Goal: Task Accomplishment & Management: Use online tool/utility

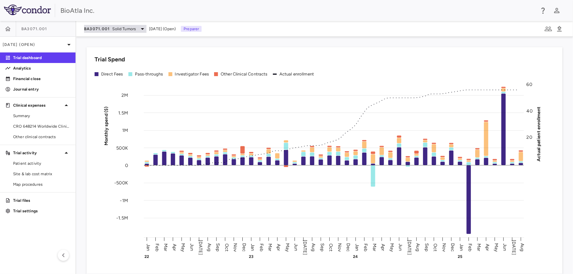
click at [131, 31] on span "Solid Tumors" at bounding box center [125, 29] width 24 height 6
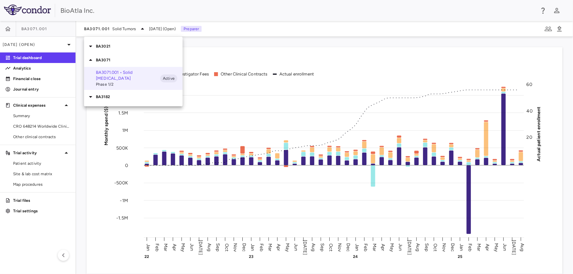
click at [104, 90] on div "BA3182" at bounding box center [133, 97] width 99 height 14
click at [100, 112] on span "Phase 1" at bounding box center [128, 115] width 64 height 6
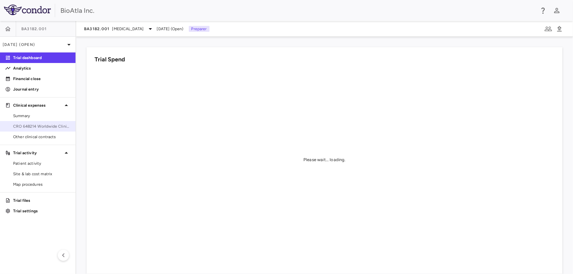
click at [35, 123] on link "CRO 648214 Worldwide Clinical Trials Holdings, Inc." at bounding box center [38, 127] width 76 height 10
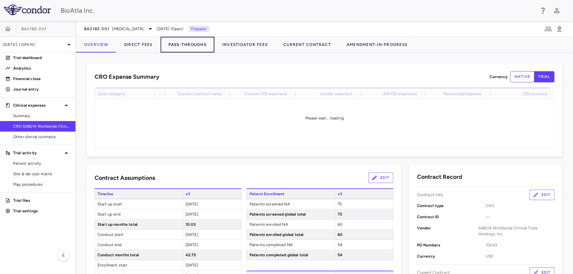
click at [200, 46] on button "Pass-Throughs" at bounding box center [188, 45] width 54 height 16
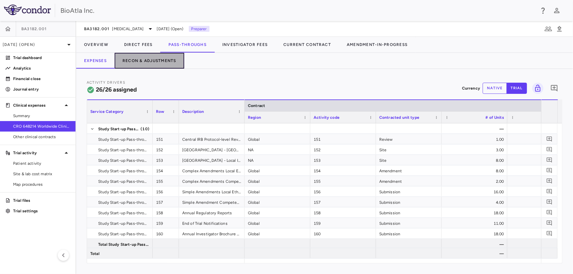
click at [151, 64] on button "Recon & Adjustments" at bounding box center [150, 61] width 70 height 16
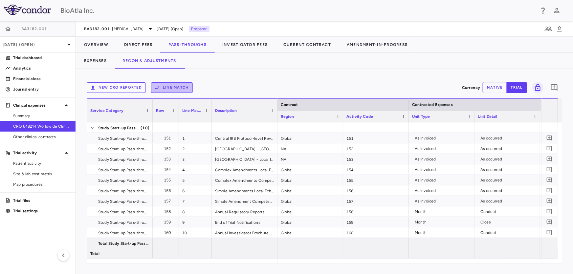
click at [168, 85] on button "Line Match" at bounding box center [172, 87] width 42 height 11
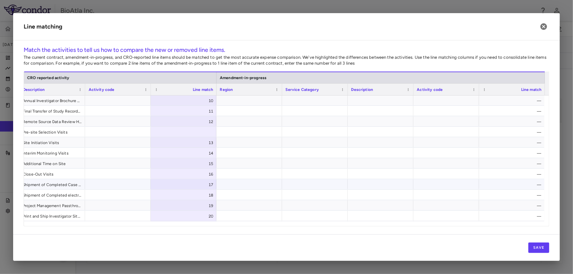
scroll to position [199, 0]
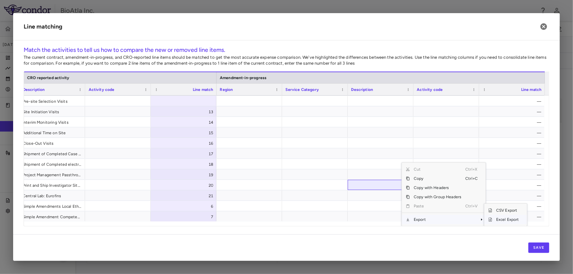
click at [497, 220] on span "Excel Export" at bounding box center [508, 219] width 31 height 9
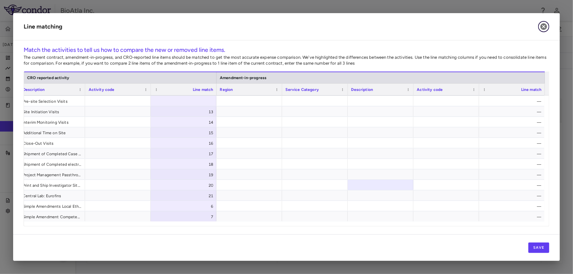
click at [542, 27] on icon "button" at bounding box center [544, 26] width 7 height 7
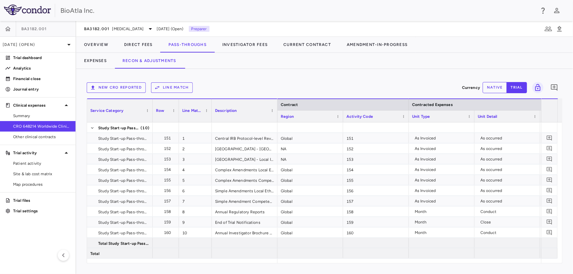
click at [103, 88] on button "New CRO reported" at bounding box center [116, 87] width 59 height 11
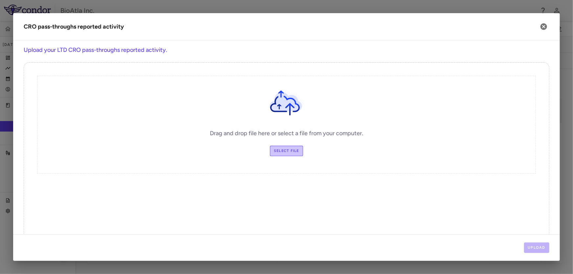
click at [282, 153] on label "Select file" at bounding box center [286, 151] width 33 height 11
click at [0, 0] on input "Select file" at bounding box center [0, 0] width 0 height 0
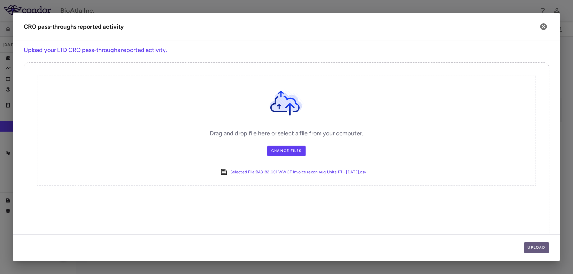
click at [542, 247] on button "Upload" at bounding box center [537, 248] width 26 height 11
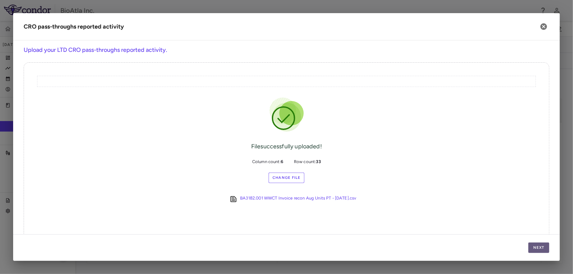
click at [539, 246] on button "Next" at bounding box center [539, 248] width 21 height 11
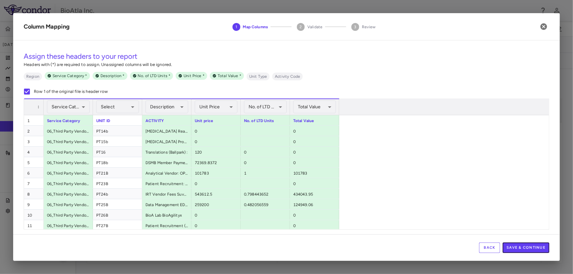
click at [539, 246] on button "Save & Continue" at bounding box center [526, 248] width 47 height 11
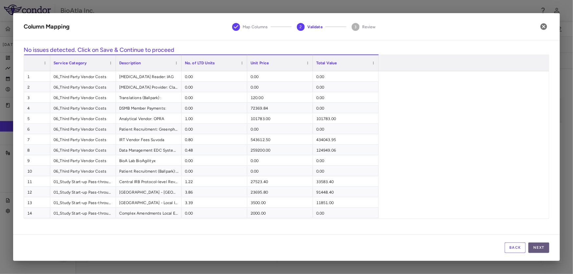
click at [541, 246] on button "Next" at bounding box center [539, 248] width 21 height 11
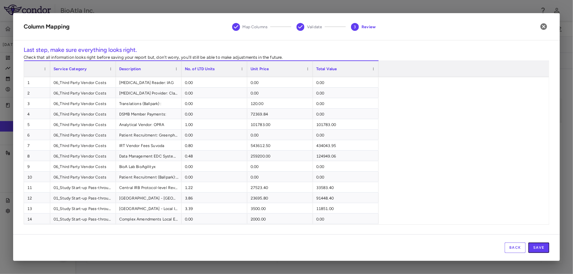
click at [541, 246] on button "Save" at bounding box center [539, 248] width 21 height 11
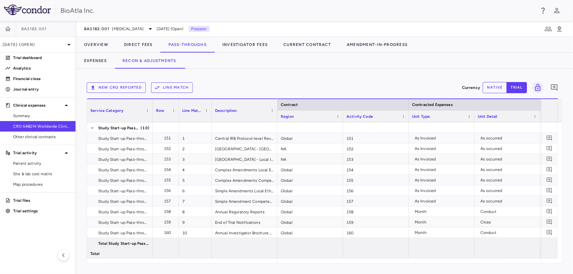
click at [181, 84] on button "Line Match" at bounding box center [172, 87] width 42 height 11
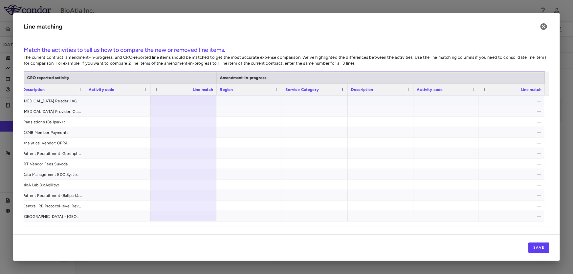
click at [192, 100] on div at bounding box center [184, 101] width 66 height 10
click at [541, 246] on button "Save" at bounding box center [539, 248] width 21 height 11
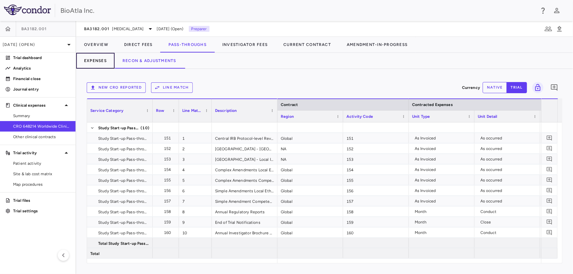
click at [98, 59] on button "Expenses" at bounding box center [95, 61] width 38 height 16
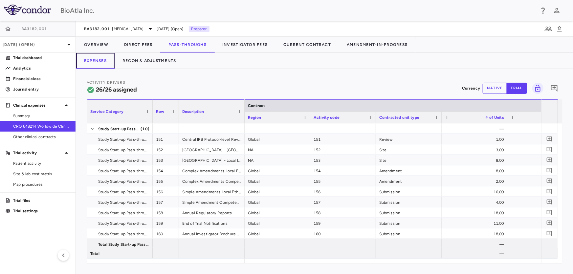
click at [92, 61] on button "Expenses" at bounding box center [95, 61] width 38 height 16
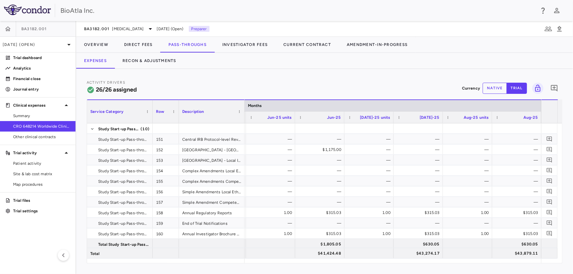
click at [491, 90] on button "native" at bounding box center [495, 88] width 24 height 11
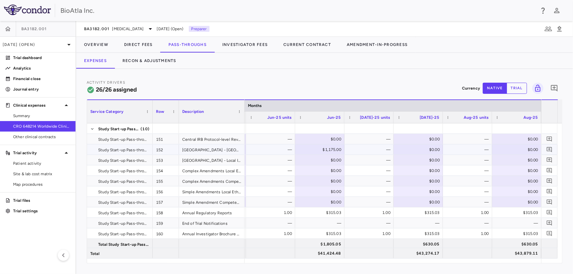
click at [416, 151] on div "$0.00" at bounding box center [420, 150] width 40 height 11
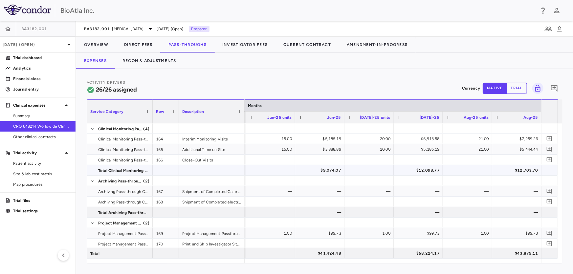
scroll to position [89, 0]
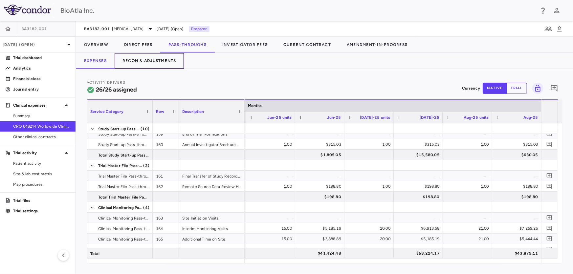
click at [149, 58] on button "Recon & Adjustments" at bounding box center [150, 61] width 70 height 16
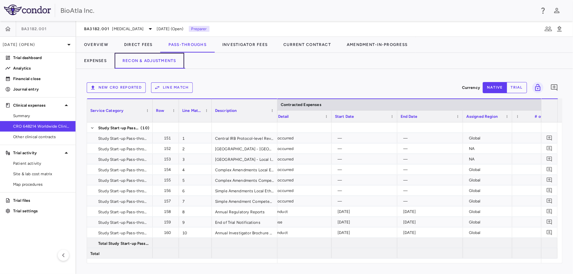
scroll to position [0, 442]
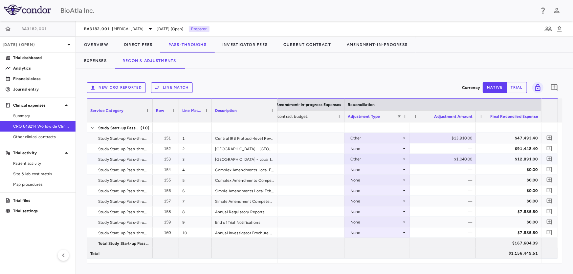
click at [404, 158] on icon at bounding box center [404, 159] width 5 height 5
click at [368, 173] on div "None" at bounding box center [364, 172] width 13 height 6
click at [404, 136] on icon at bounding box center [404, 138] width 5 height 5
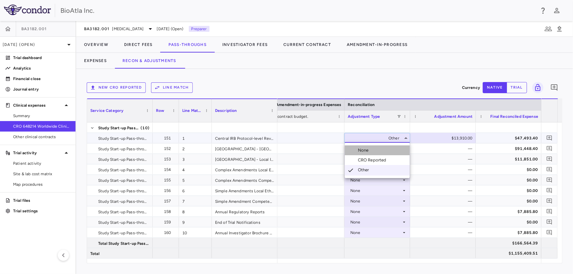
click at [367, 150] on div "None" at bounding box center [364, 151] width 13 height 6
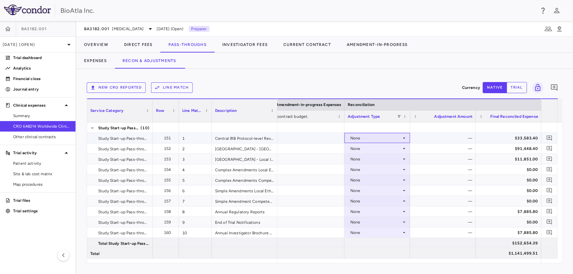
click at [404, 137] on icon at bounding box center [404, 138] width 5 height 5
click at [362, 168] on div "Other" at bounding box center [365, 171] width 14 height 6
click at [450, 139] on div "$0.00" at bounding box center [444, 138] width 57 height 11
click at [129, 59] on button "Recon & Adjustments" at bounding box center [150, 61] width 70 height 16
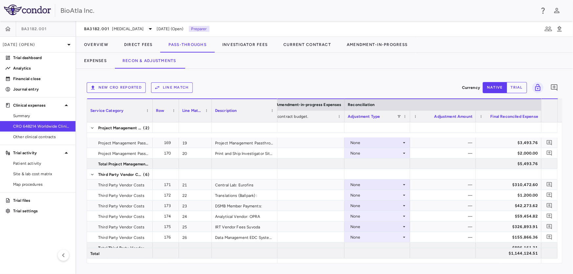
scroll to position [305, 0]
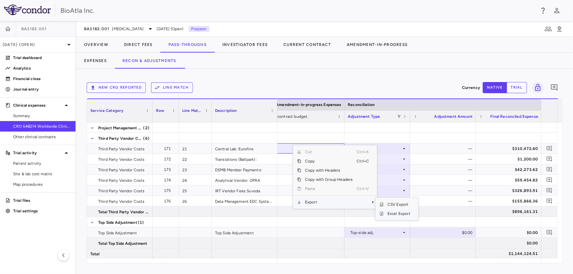
click at [396, 214] on span "Excel Export" at bounding box center [399, 213] width 31 height 9
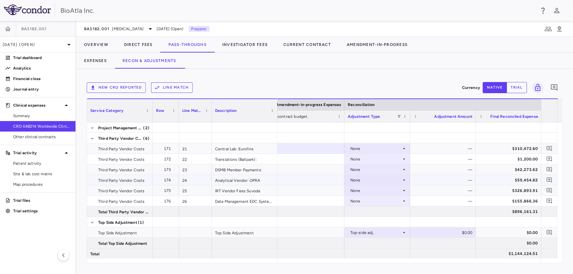
click at [404, 179] on icon at bounding box center [404, 180] width 5 height 5
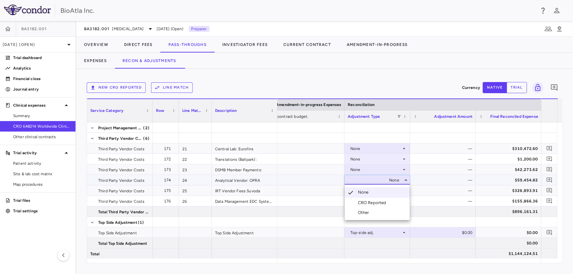
click at [378, 203] on div "CRO Reported" at bounding box center [373, 203] width 31 height 6
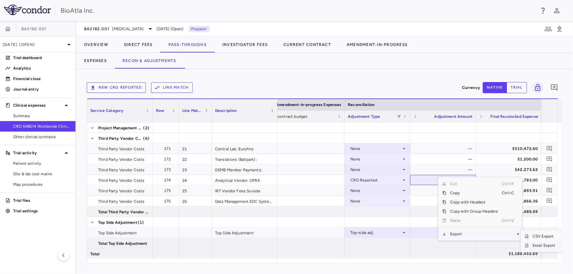
click at [540, 245] on span "Excel Export" at bounding box center [544, 245] width 31 height 9
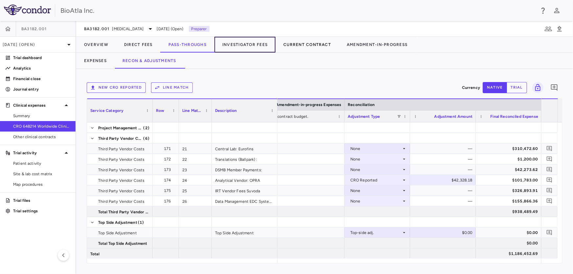
drag, startPoint x: 263, startPoint y: 42, endPoint x: 294, endPoint y: 43, distance: 30.9
click at [263, 42] on button "Investigator Fees" at bounding box center [245, 45] width 61 height 16
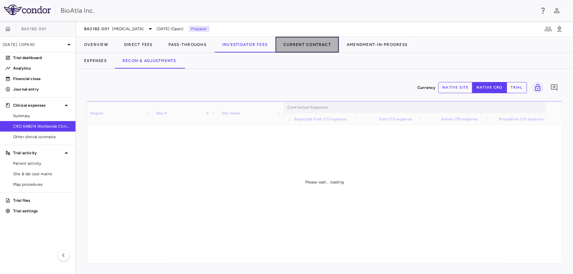
click at [306, 46] on button "Current Contract" at bounding box center [307, 45] width 63 height 16
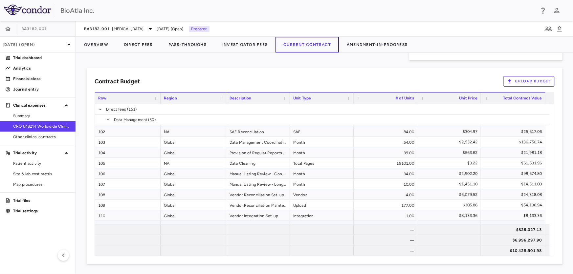
scroll to position [1270, 0]
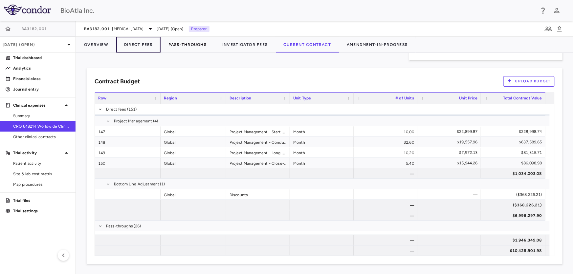
drag, startPoint x: 138, startPoint y: 45, endPoint x: 197, endPoint y: 50, distance: 58.7
click at [138, 45] on button "Direct Fees" at bounding box center [138, 45] width 44 height 16
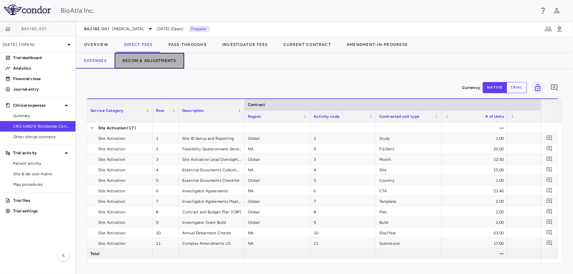
click at [138, 60] on button "Recon & Adjustments" at bounding box center [150, 61] width 70 height 16
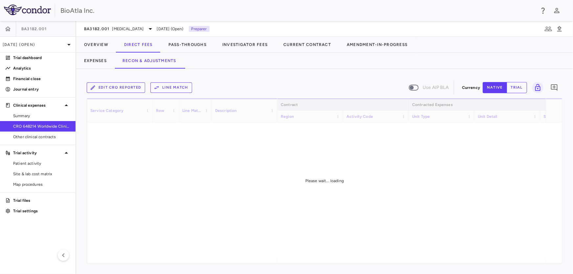
click at [181, 85] on button "Line Match" at bounding box center [171, 87] width 42 height 11
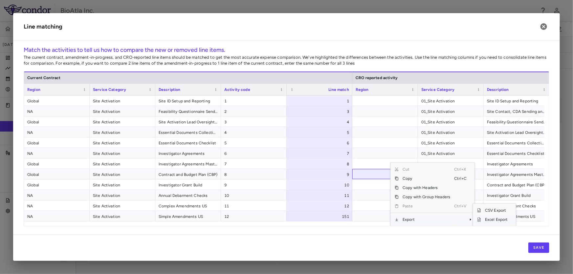
click at [490, 220] on span "Excel Export" at bounding box center [496, 219] width 31 height 9
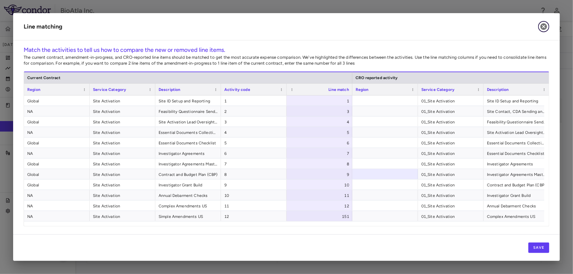
click at [542, 25] on icon "button" at bounding box center [544, 26] width 7 height 7
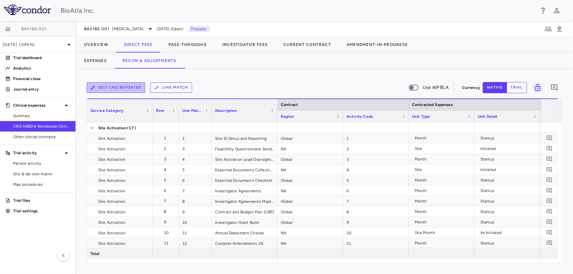
click at [114, 90] on button "Edit CRO reported" at bounding box center [116, 87] width 58 height 11
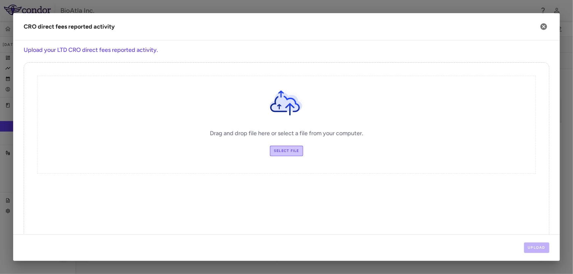
click at [287, 151] on label "Select file" at bounding box center [286, 151] width 33 height 11
click at [0, 0] on input "Select file" at bounding box center [0, 0] width 0 height 0
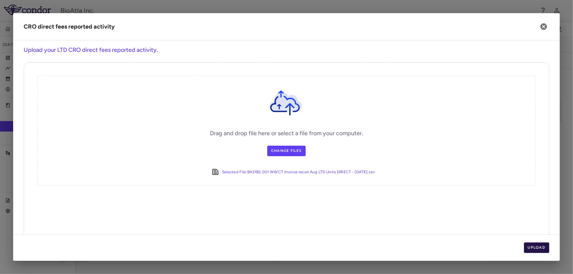
click at [536, 250] on button "Upload" at bounding box center [537, 248] width 26 height 11
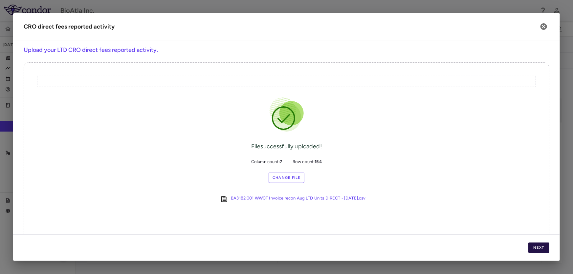
click at [535, 249] on button "Next" at bounding box center [539, 248] width 21 height 11
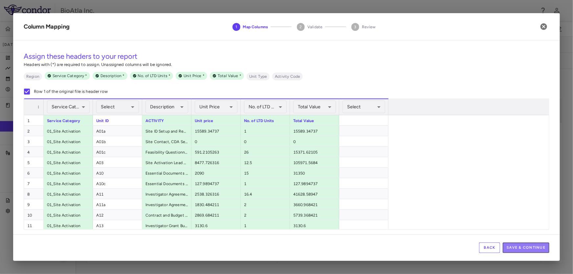
click at [535, 249] on button "Save & Continue" at bounding box center [526, 248] width 47 height 11
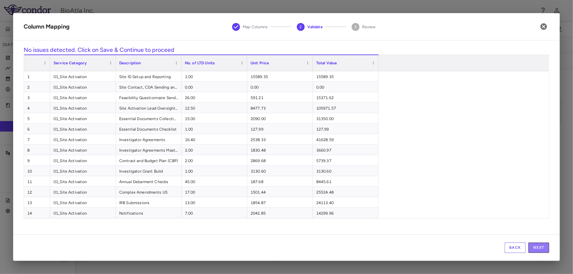
click at [535, 249] on button "Next" at bounding box center [539, 248] width 21 height 11
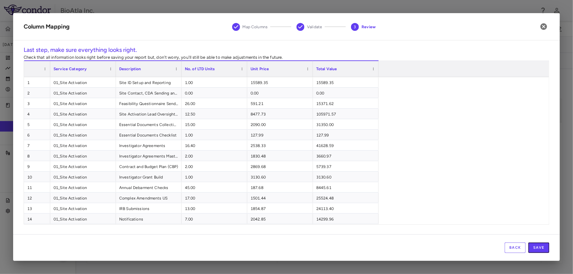
click at [535, 249] on button "Save" at bounding box center [539, 248] width 21 height 11
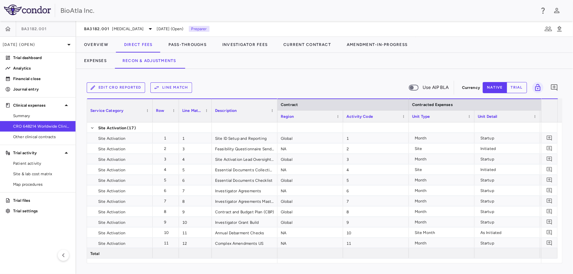
click at [180, 91] on button "Line Match" at bounding box center [171, 87] width 42 height 11
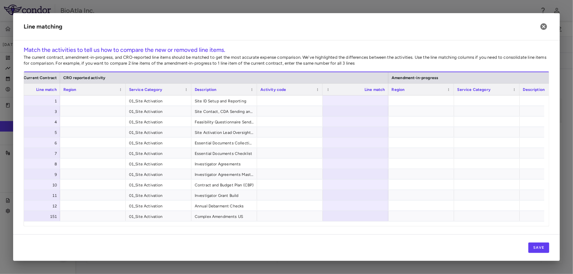
scroll to position [0, 330]
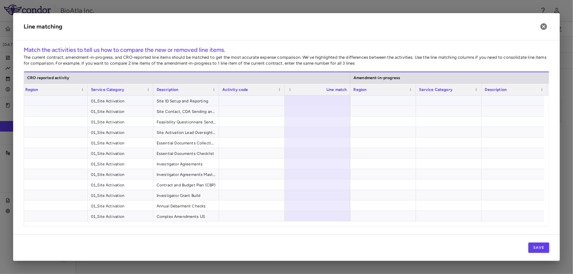
click at [328, 104] on div at bounding box center [318, 101] width 66 height 10
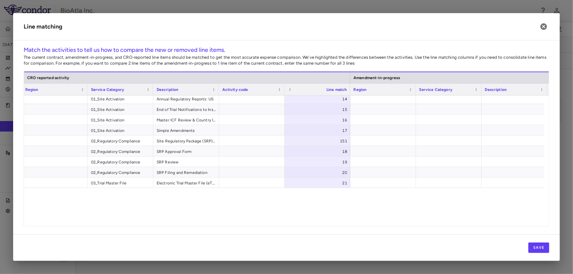
scroll to position [0, 0]
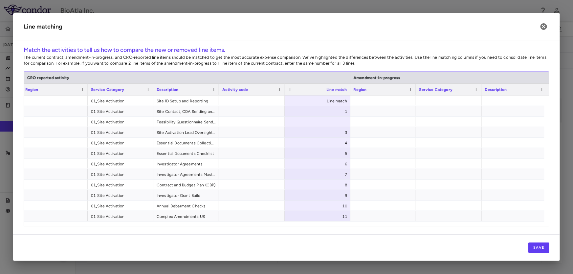
click at [349, 94] on div at bounding box center [350, 90] width 3 height 12
click at [318, 96] on div "Line match" at bounding box center [319, 101] width 56 height 11
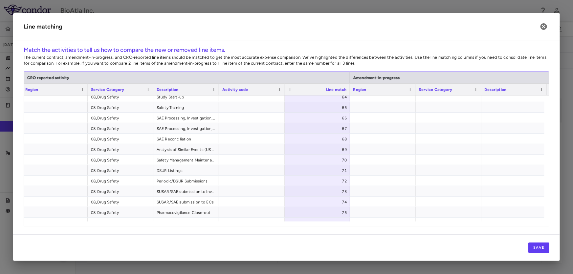
scroll to position [756, 0]
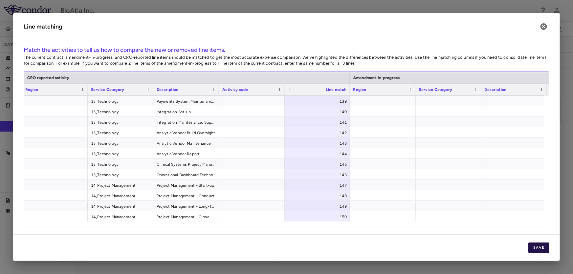
click at [539, 248] on button "Save" at bounding box center [539, 248] width 21 height 11
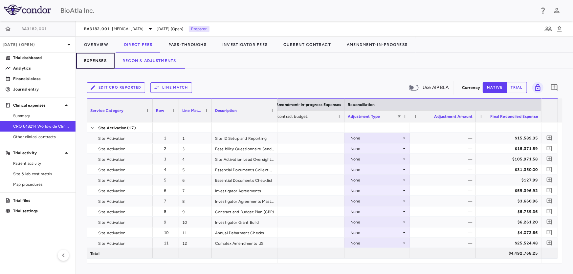
click at [93, 59] on button "Expenses" at bounding box center [95, 61] width 38 height 16
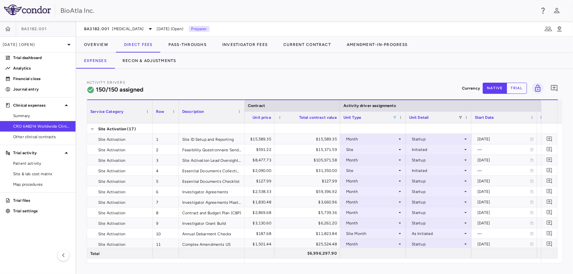
click at [395, 117] on span at bounding box center [395, 118] width 4 height 4
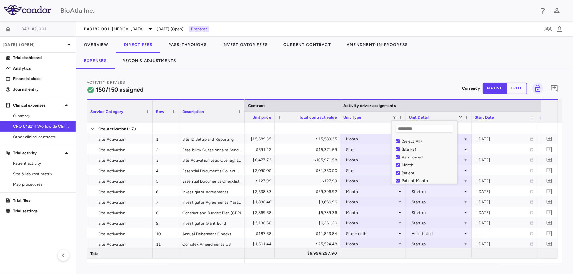
click at [398, 144] on div "(Select All)" at bounding box center [427, 142] width 62 height 8
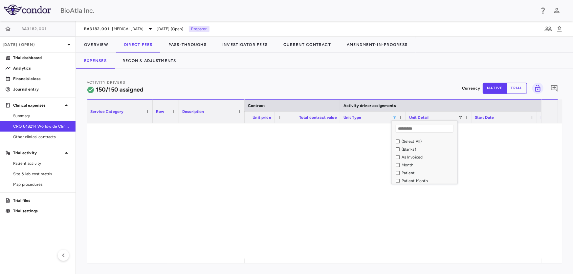
click at [401, 158] on div "As Invoiced" at bounding box center [427, 157] width 62 height 8
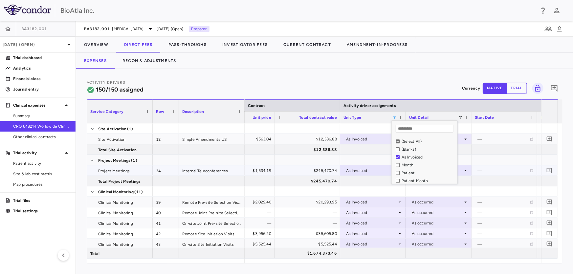
click at [507, 169] on div "—" at bounding box center [504, 171] width 53 height 11
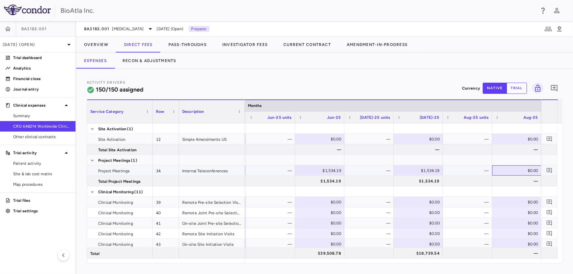
click at [514, 171] on div "$0.00" at bounding box center [518, 171] width 40 height 11
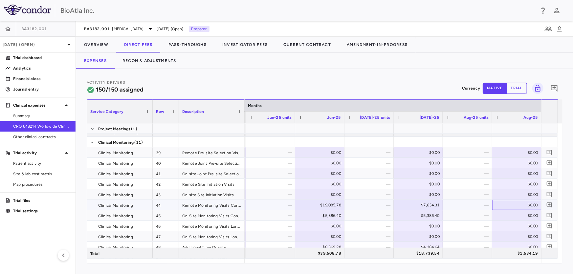
click at [511, 203] on div "$0.00" at bounding box center [518, 205] width 40 height 11
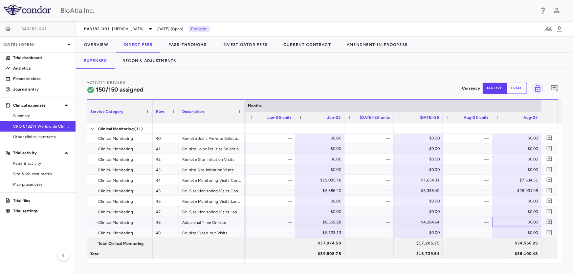
click at [509, 221] on div "$0.00" at bounding box center [518, 222] width 40 height 11
click at [170, 61] on button "Recon & Adjustments" at bounding box center [150, 61] width 70 height 16
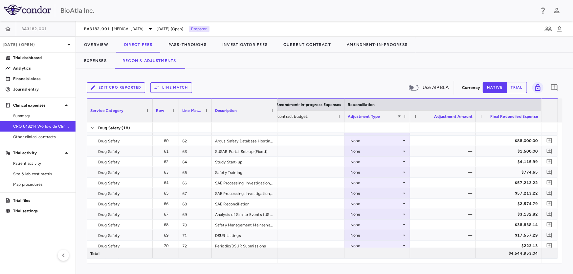
drag, startPoint x: 562, startPoint y: 132, endPoint x: 455, endPoint y: 254, distance: 162.1
click at [455, 254] on div at bounding box center [443, 253] width 66 height 10
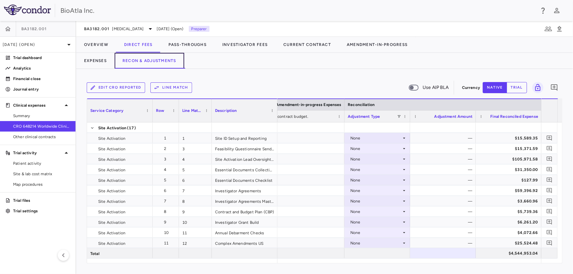
click at [154, 59] on button "Recon & Adjustments" at bounding box center [150, 61] width 70 height 16
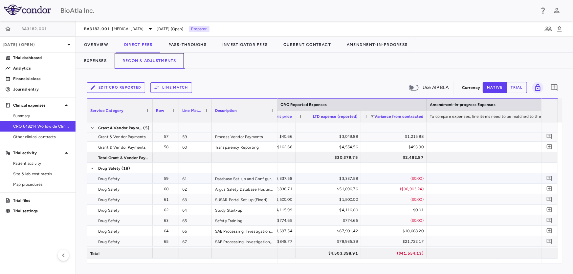
scroll to position [888, 0]
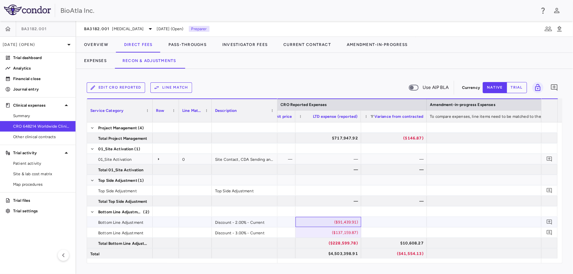
click at [332, 223] on div "($91,439.91)" at bounding box center [330, 222] width 57 height 11
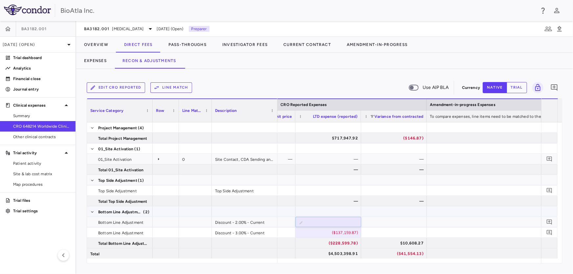
type input "**"
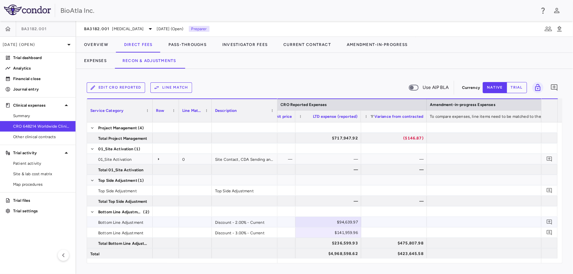
click at [334, 223] on div "$94,639.97" at bounding box center [330, 222] width 57 height 11
click at [332, 222] on input "********" at bounding box center [333, 223] width 55 height 11
type input "*********"
click at [338, 232] on div "$141,959.96" at bounding box center [330, 233] width 57 height 11
click at [326, 233] on div "$141,959.96" at bounding box center [330, 233] width 57 height 11
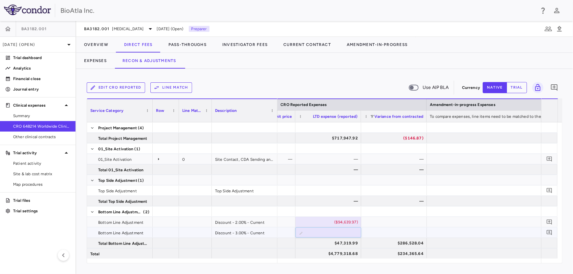
click at [328, 231] on input "*********" at bounding box center [333, 233] width 55 height 11
type input "**********"
click at [374, 237] on div at bounding box center [394, 233] width 66 height 10
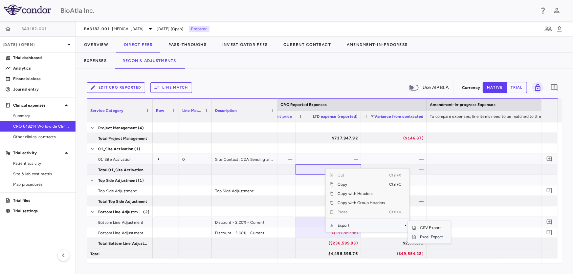
click at [428, 239] on span "Excel Export" at bounding box center [431, 237] width 31 height 9
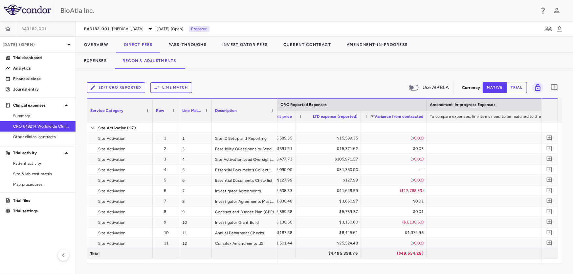
scroll to position [0, 0]
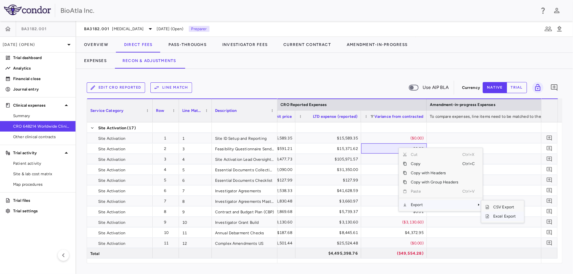
click at [500, 216] on span "Excel Export" at bounding box center [505, 216] width 31 height 9
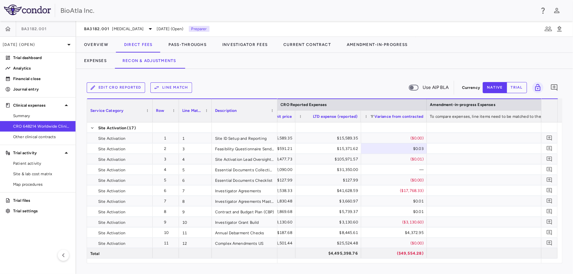
click at [178, 86] on button "Line Match" at bounding box center [171, 87] width 42 height 11
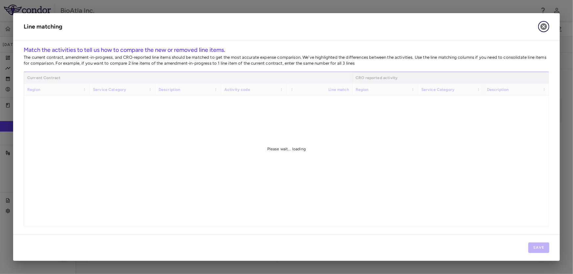
click at [548, 27] on icon "button" at bounding box center [544, 27] width 8 height 8
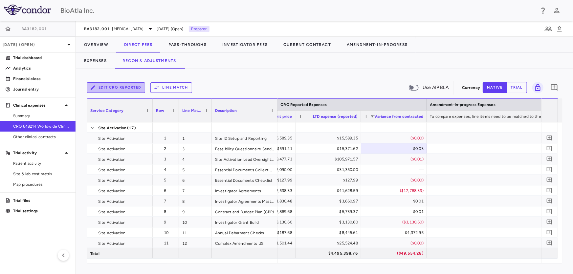
click at [113, 85] on button "Edit CRO reported" at bounding box center [116, 87] width 58 height 11
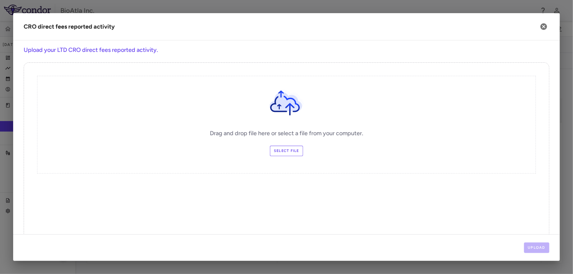
click at [282, 151] on label "Select file" at bounding box center [286, 151] width 33 height 11
click at [0, 0] on input "Select file" at bounding box center [0, 0] width 0 height 0
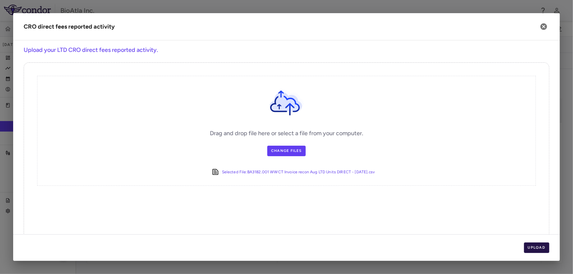
drag, startPoint x: 542, startPoint y: 242, endPoint x: 542, endPoint y: 245, distance: 3.3
click at [542, 242] on div "Upload" at bounding box center [286, 248] width 547 height 27
click at [540, 247] on button "Upload" at bounding box center [537, 248] width 26 height 11
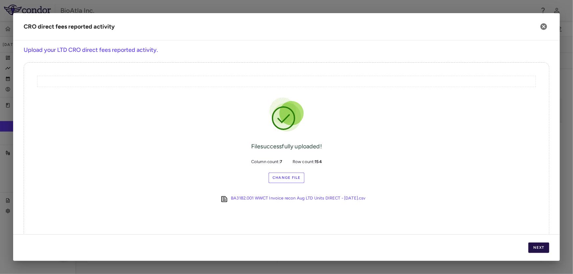
click at [540, 247] on button "Next" at bounding box center [539, 248] width 21 height 11
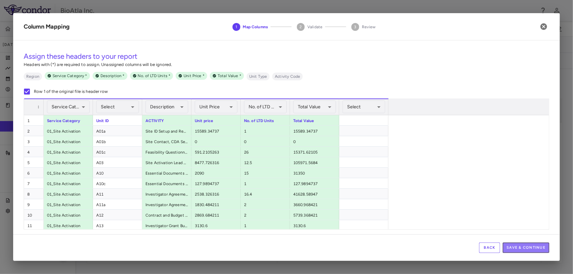
click at [540, 247] on button "Save & Continue" at bounding box center [526, 248] width 47 height 11
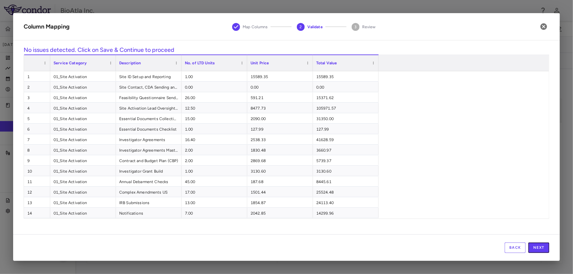
click at [540, 247] on button "Next" at bounding box center [539, 248] width 21 height 11
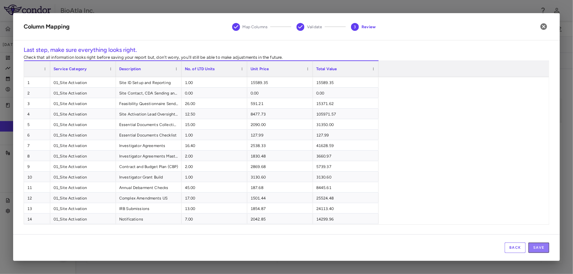
click at [540, 247] on button "Save" at bounding box center [539, 248] width 21 height 11
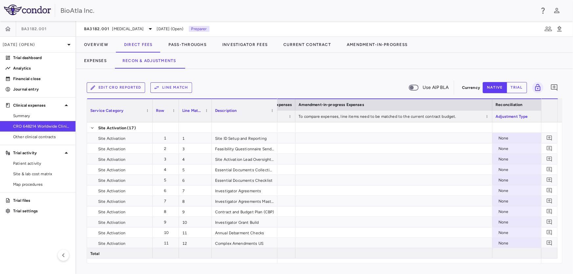
click at [171, 85] on button "Line Match" at bounding box center [171, 87] width 42 height 11
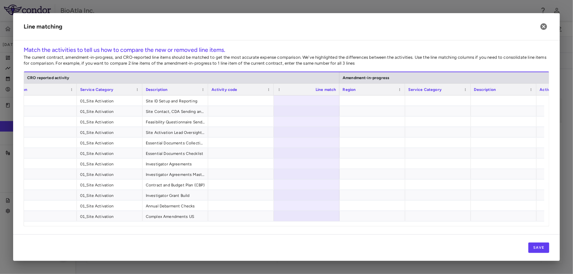
scroll to position [0, 338]
click at [320, 97] on div at bounding box center [310, 101] width 66 height 10
click at [319, 98] on input "number" at bounding box center [314, 101] width 55 height 11
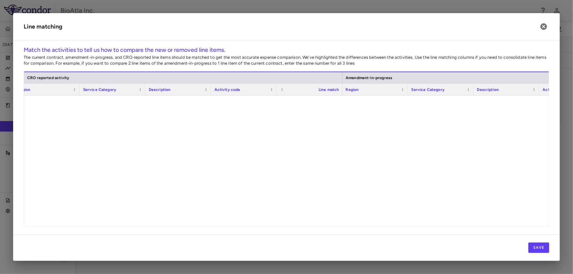
scroll to position [1482, 0]
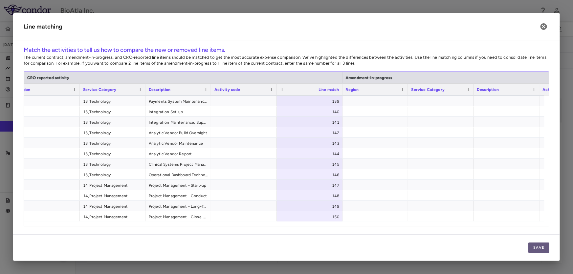
click at [535, 247] on button "Save" at bounding box center [539, 248] width 21 height 11
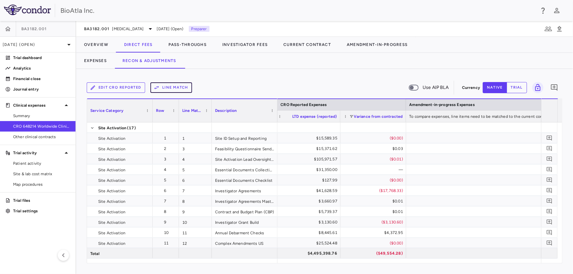
scroll to position [0, 920]
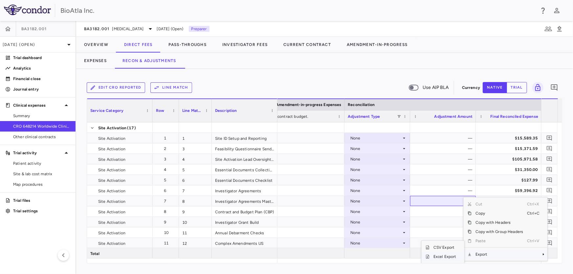
click at [440, 256] on span "Excel Export" at bounding box center [445, 256] width 31 height 9
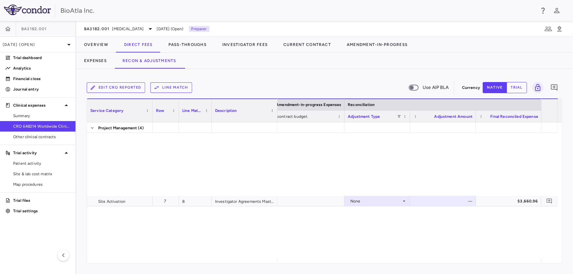
scroll to position [1819, 0]
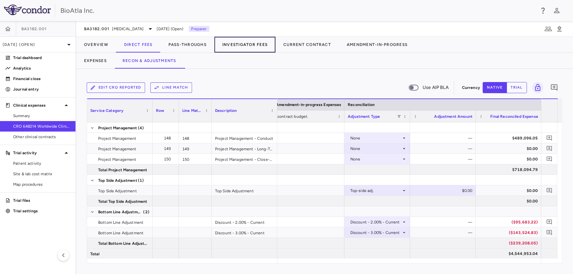
click at [263, 45] on button "Investigator Fees" at bounding box center [245, 45] width 61 height 16
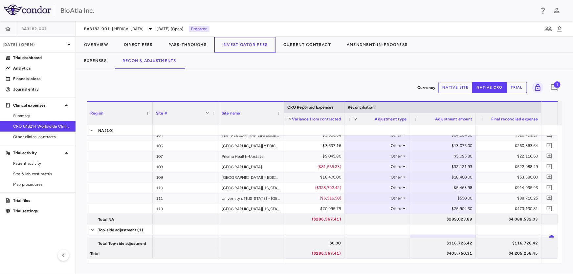
scroll to position [34, 0]
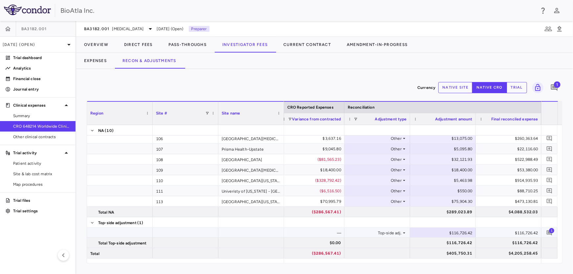
click at [456, 231] on div "$116,726.42" at bounding box center [444, 233] width 57 height 11
click at [449, 232] on input "*********" at bounding box center [448, 233] width 55 height 11
drag, startPoint x: 438, startPoint y: 234, endPoint x: 486, endPoint y: 237, distance: 48.1
click at [486, 237] on div "— — Top-side adj. ​ ********* $116,726.42" at bounding box center [213, 233] width 657 height 11
click at [551, 231] on span "1" at bounding box center [551, 230] width 5 height 5
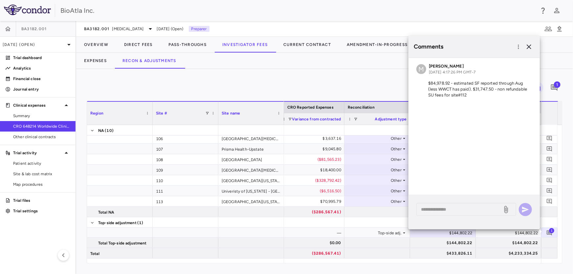
click at [473, 86] on p "$84,978.92 - estimated SF reported through Aug (less WWCT has paid). $31,747.50…" at bounding box center [475, 89] width 116 height 18
click at [519, 46] on icon "button" at bounding box center [518, 46] width 1 height 4
drag, startPoint x: 478, startPoint y: 212, endPoint x: 475, endPoint y: 209, distance: 3.7
click at [477, 212] on div at bounding box center [286, 137] width 573 height 274
click at [464, 100] on div "M [PERSON_NAME] [DATE] 4:17:26 PM GMT-7 $84,978.92 - estimated SF reported thro…" at bounding box center [474, 82] width 131 height 48
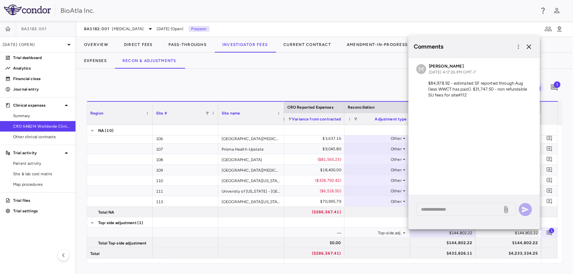
click at [466, 92] on p "$84,978.92 - estimated SF reported through Aug (less WWCT has paid). $31,747.50…" at bounding box center [475, 89] width 116 height 18
click at [439, 210] on textarea at bounding box center [459, 209] width 77 height 7
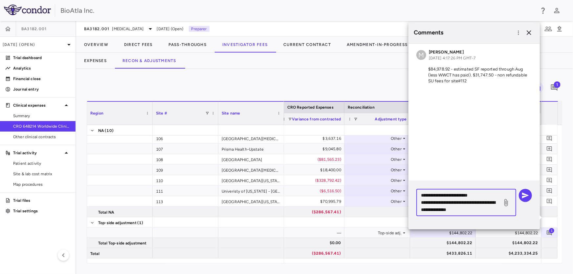
click at [483, 196] on textarea "**********" at bounding box center [459, 203] width 77 height 22
click at [424, 203] on textarea "**********" at bounding box center [459, 203] width 77 height 22
type textarea "**********"
click at [507, 224] on div "**********" at bounding box center [474, 205] width 131 height 48
click at [523, 196] on icon "button" at bounding box center [526, 196] width 8 height 8
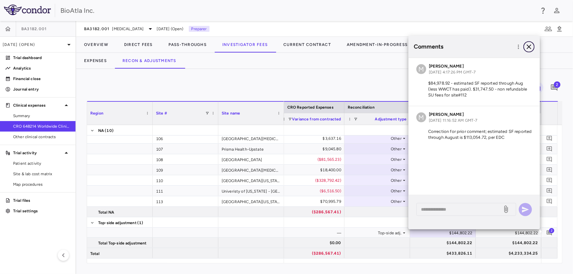
click at [531, 48] on icon "button" at bounding box center [529, 47] width 8 height 8
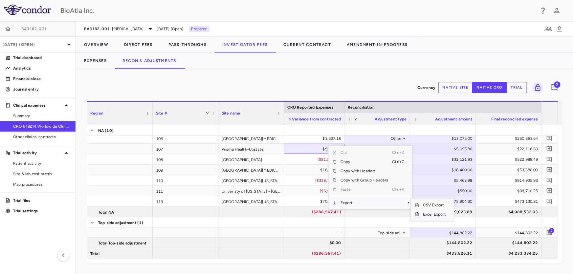
click at [446, 215] on span "Excel Export" at bounding box center [434, 214] width 31 height 9
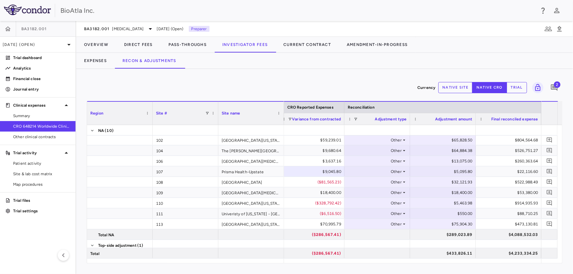
scroll to position [0, 0]
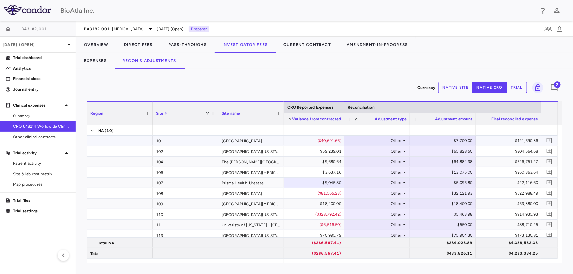
click at [445, 140] on div "$7,700.00" at bounding box center [444, 141] width 57 height 11
type input "*"
click at [457, 138] on div "$0.00" at bounding box center [444, 141] width 57 height 11
click at [449, 138] on input "number" at bounding box center [448, 141] width 55 height 11
click at [457, 225] on div "$550.00" at bounding box center [444, 225] width 57 height 11
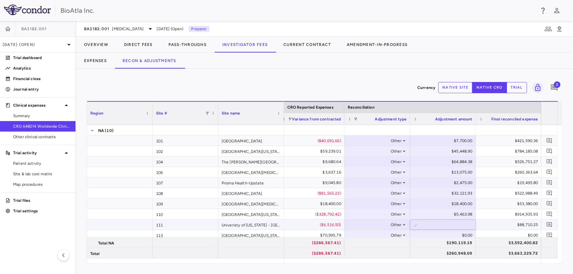
type input "***"
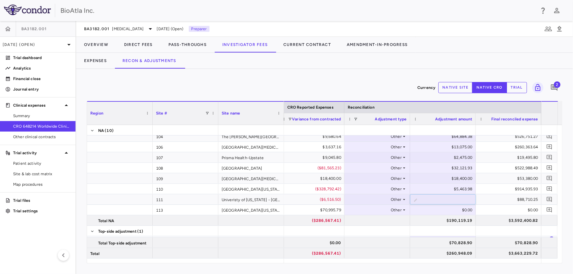
scroll to position [34, 0]
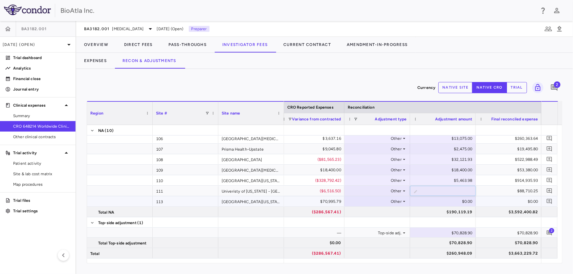
click at [447, 201] on div "$0.00" at bounding box center [444, 201] width 57 height 11
type input "********"
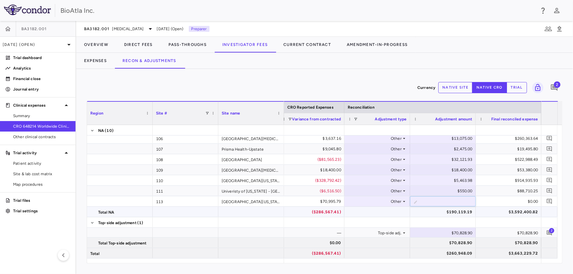
click at [496, 208] on div "$3,592,400.82" at bounding box center [510, 212] width 57 height 11
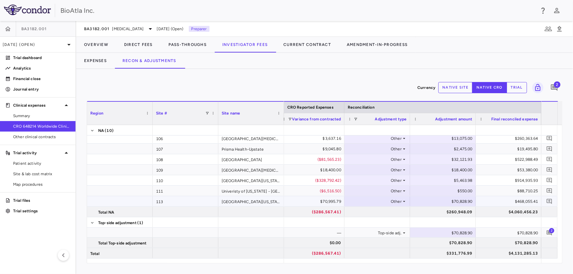
click at [438, 200] on div "$70,828.90" at bounding box center [444, 201] width 57 height 11
click at [423, 215] on div "$260,948.09" at bounding box center [444, 212] width 57 height 11
click at [440, 235] on div "$70,828.90" at bounding box center [444, 233] width 57 height 11
type input "*"
click at [345, 265] on div "Currency native site native cro trial 2 Region Drag here to set column labels R…" at bounding box center [324, 171] width 497 height 205
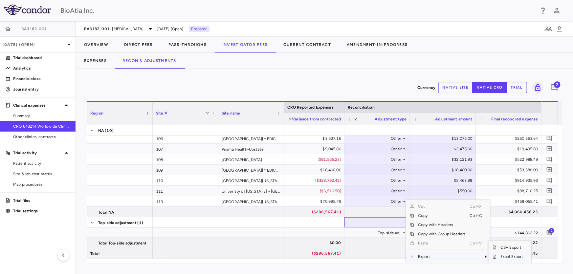
click at [502, 256] on span "Excel Export" at bounding box center [512, 256] width 31 height 9
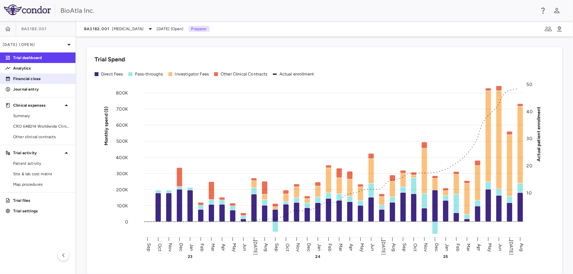
click at [33, 76] on p "Financial close" at bounding box center [41, 79] width 57 height 6
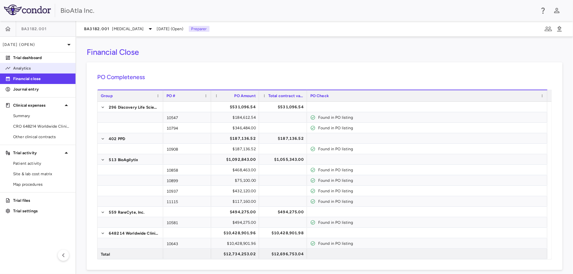
click at [26, 66] on p "Analytics" at bounding box center [41, 68] width 57 height 6
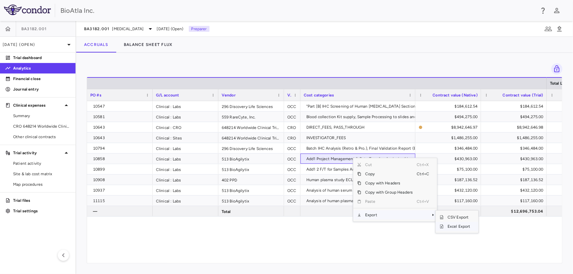
click at [455, 227] on span "Excel Export" at bounding box center [459, 226] width 31 height 9
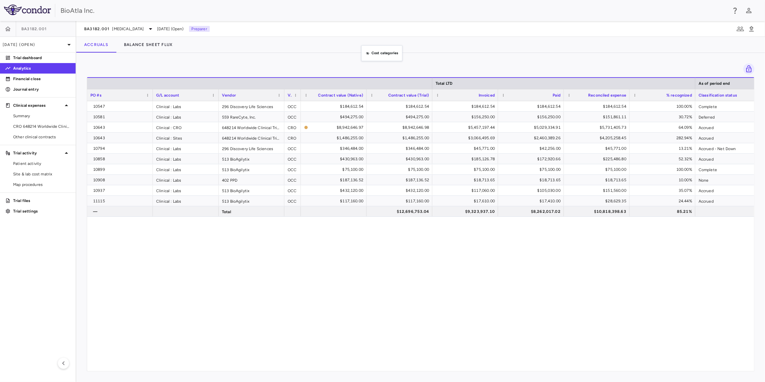
drag, startPoint x: 355, startPoint y: 98, endPoint x: 371, endPoint y: 26, distance: 73.3
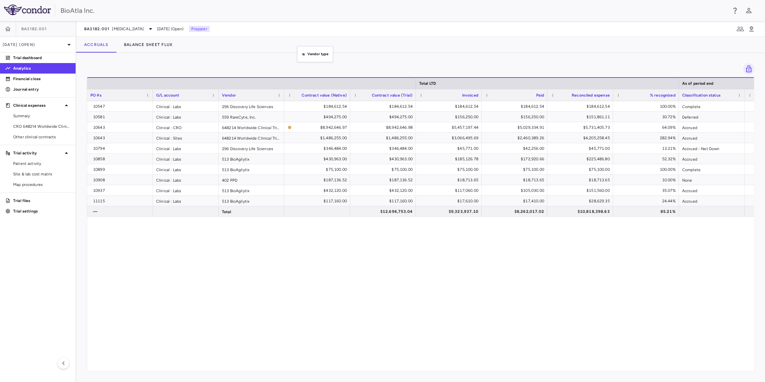
drag, startPoint x: 290, startPoint y: 90, endPoint x: 297, endPoint y: 66, distance: 25.1
drag, startPoint x: 187, startPoint y: 101, endPoint x: 203, endPoint y: 55, distance: 48.4
click at [203, 55] on div "Press ENTER to sort. Press ALT DOWN to open column menu Drag here to set row gr…" at bounding box center [420, 217] width 688 height 329
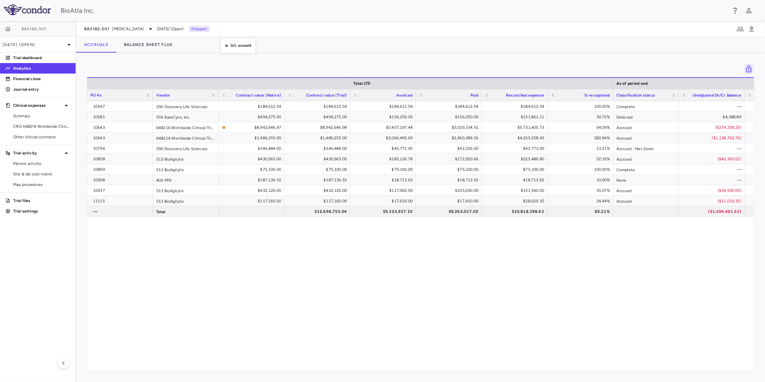
drag, startPoint x: 183, startPoint y: 98, endPoint x: 223, endPoint y: 42, distance: 69.4
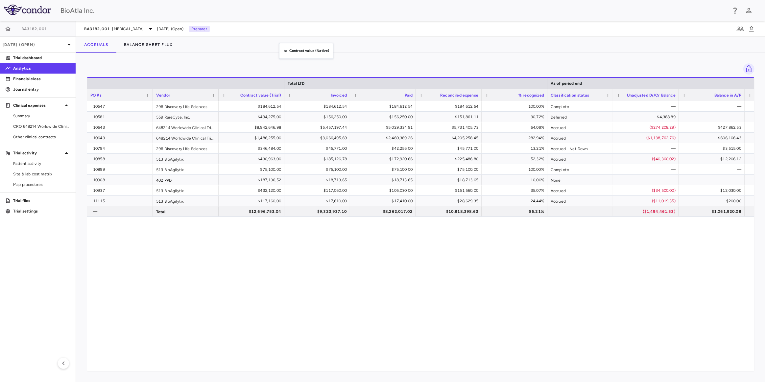
drag, startPoint x: 260, startPoint y: 96, endPoint x: 285, endPoint y: 42, distance: 59.3
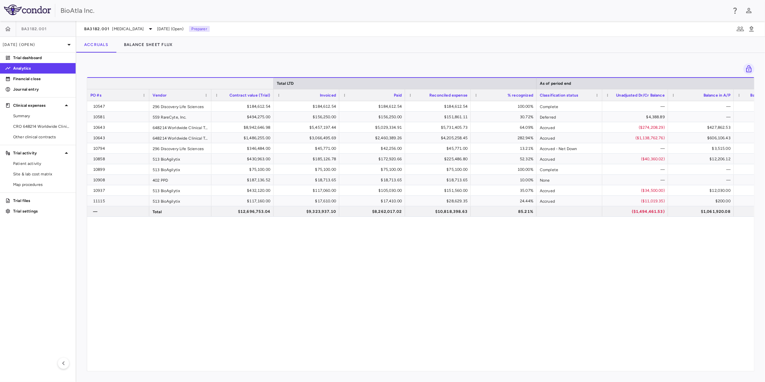
drag, startPoint x: 283, startPoint y: 80, endPoint x: 273, endPoint y: 85, distance: 11.9
click at [273, 85] on div at bounding box center [273, 83] width 3 height 11
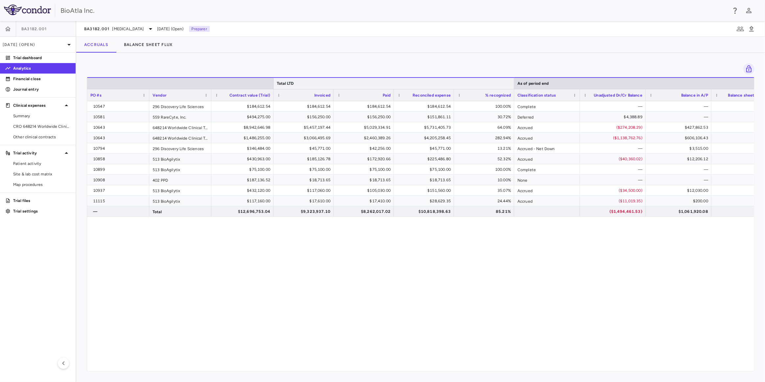
drag, startPoint x: 536, startPoint y: 80, endPoint x: 514, endPoint y: 82, distance: 22.5
click at [514, 82] on div at bounding box center [513, 83] width 3 height 11
drag, startPoint x: 546, startPoint y: 111, endPoint x: 557, endPoint y: 30, distance: 82.2
click at [557, 30] on div "BA3182.001 Adenocarcinoma Aug 2025 (Open) Preparer Accruals Balance Sheet Flux …" at bounding box center [420, 201] width 688 height 361
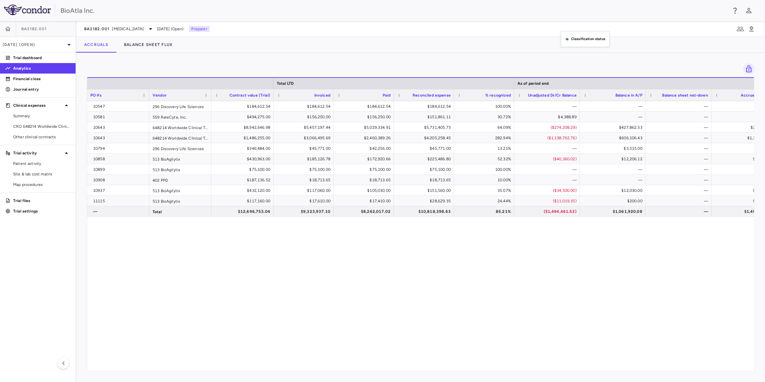
drag, startPoint x: 547, startPoint y: 91, endPoint x: 564, endPoint y: 35, distance: 58.6
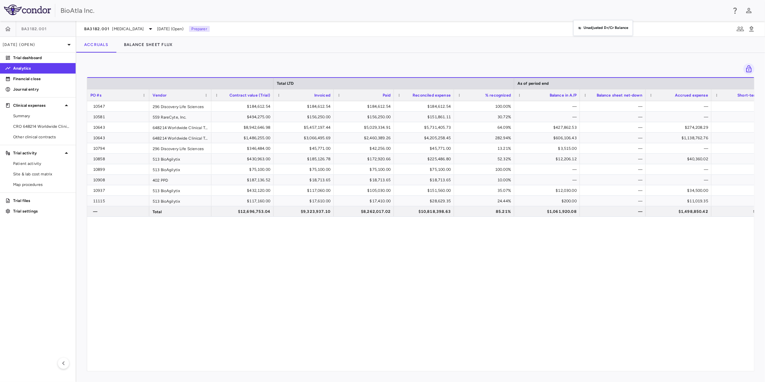
drag, startPoint x: 553, startPoint y: 96, endPoint x: 573, endPoint y: 30, distance: 69.2
drag, startPoint x: 709, startPoint y: 94, endPoint x: 699, endPoint y: 99, distance: 11.3
click at [631, 99] on div at bounding box center [700, 95] width 3 height 12
drag, startPoint x: 644, startPoint y: 92, endPoint x: 631, endPoint y: 96, distance: 13.7
click at [631, 96] on div at bounding box center [634, 95] width 3 height 12
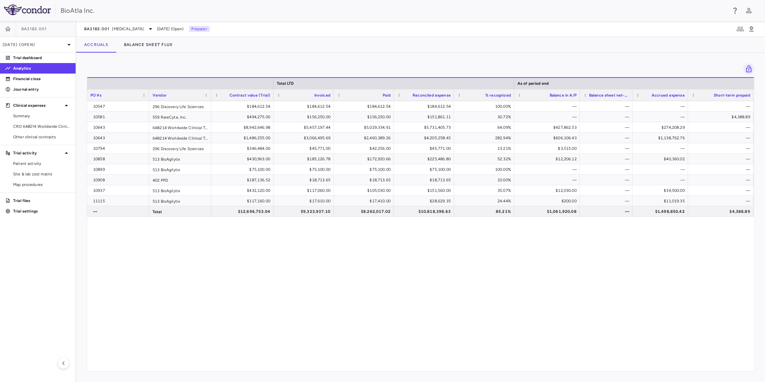
click at [631, 94] on div at bounding box center [752, 95] width 3 height 12
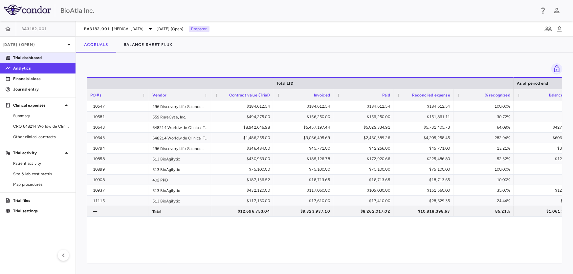
click at [35, 56] on p "Trial dashboard" at bounding box center [41, 58] width 57 height 6
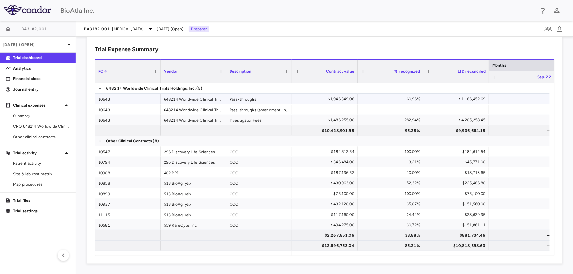
scroll to position [21, 0]
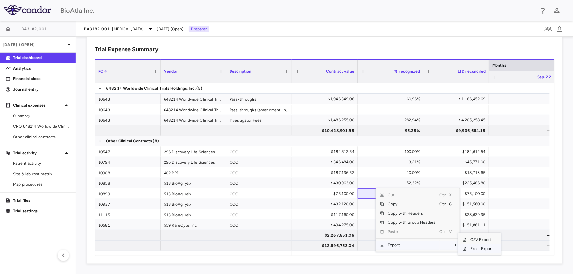
click at [480, 247] on span "Excel Export" at bounding box center [482, 248] width 31 height 9
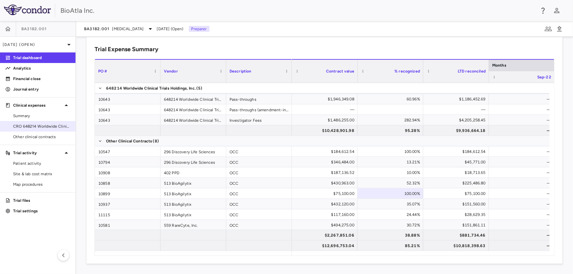
click at [26, 127] on span "CRO 648214 Worldwide Clinical Trials Holdings, Inc." at bounding box center [41, 127] width 57 height 6
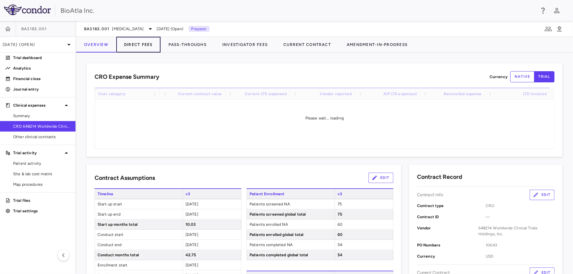
click at [137, 47] on button "Direct Fees" at bounding box center [138, 45] width 44 height 16
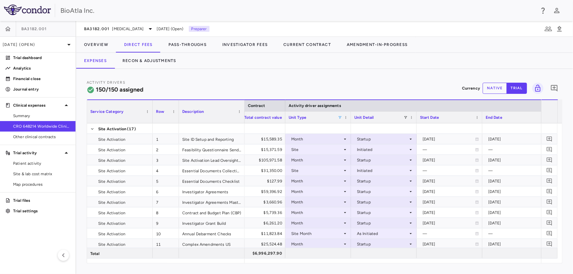
click at [338, 117] on span at bounding box center [340, 118] width 4 height 4
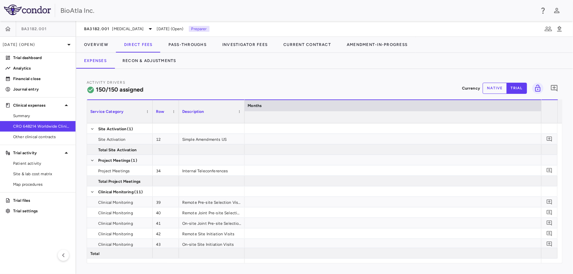
scroll to position [0, 3424]
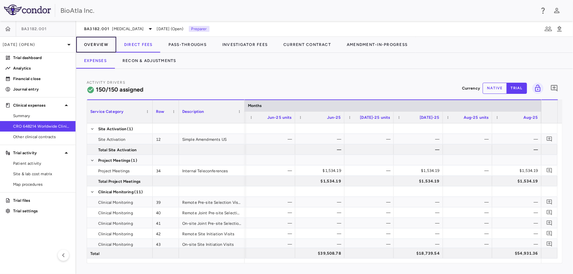
click at [94, 42] on button "Overview" at bounding box center [96, 45] width 40 height 16
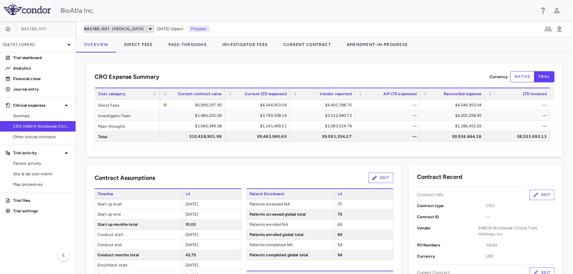
click at [147, 31] on icon at bounding box center [151, 29] width 8 height 8
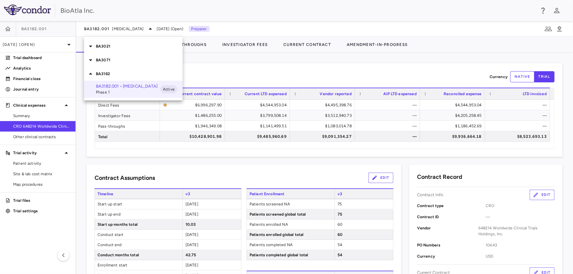
click at [98, 59] on p "BA3071" at bounding box center [139, 60] width 87 height 6
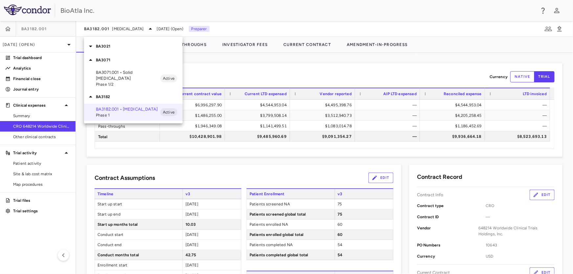
click at [122, 72] on p "BA3071.001 • Solid [MEDICAL_DATA]" at bounding box center [128, 76] width 64 height 12
